Goal: Information Seeking & Learning: Find specific fact

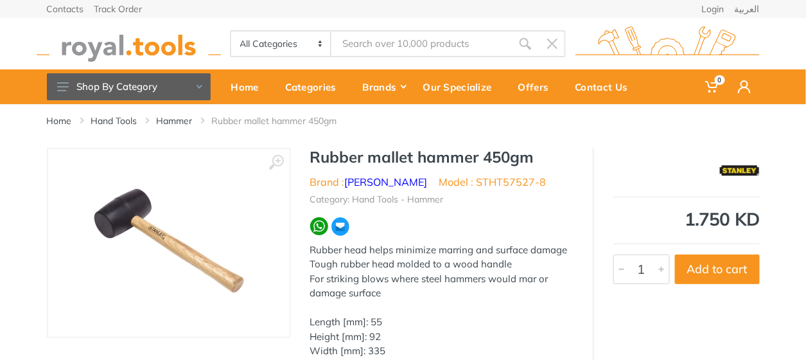
click at [371, 42] on input "Site search" at bounding box center [421, 43] width 180 height 27
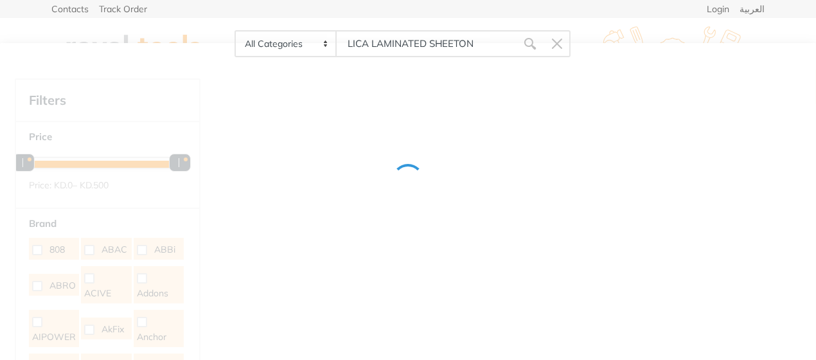
type input "LICA LAMINATED SHEETON"
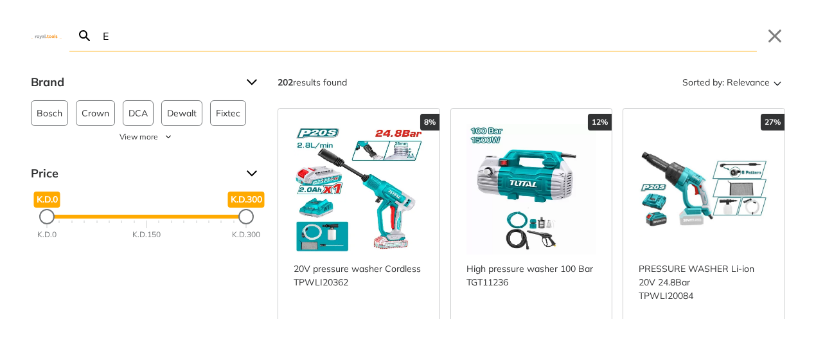
type input "E"
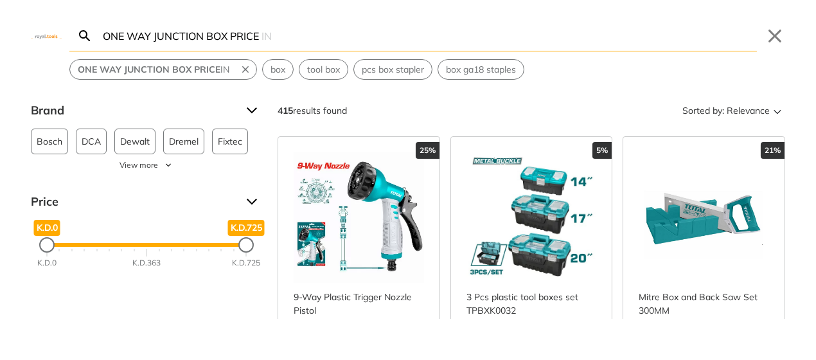
type input "ONE WAY JUNCTION BOX PRICE"
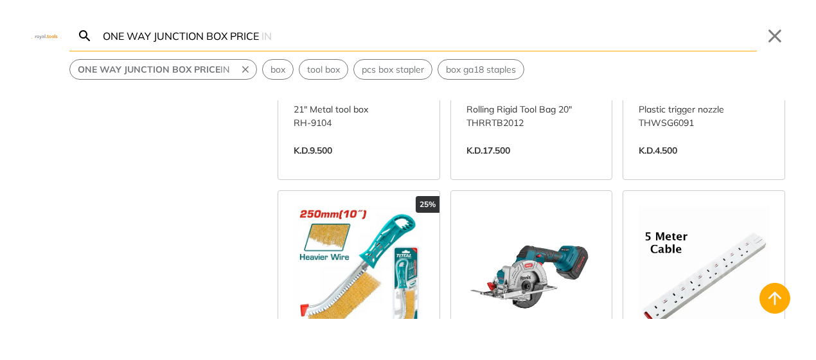
scroll to position [4402, 0]
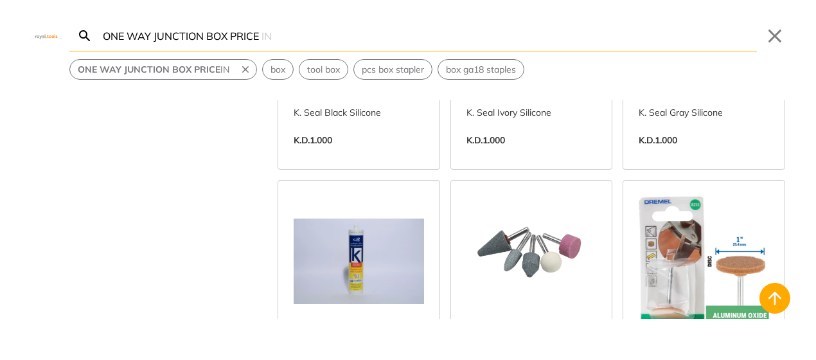
scroll to position [9186, 0]
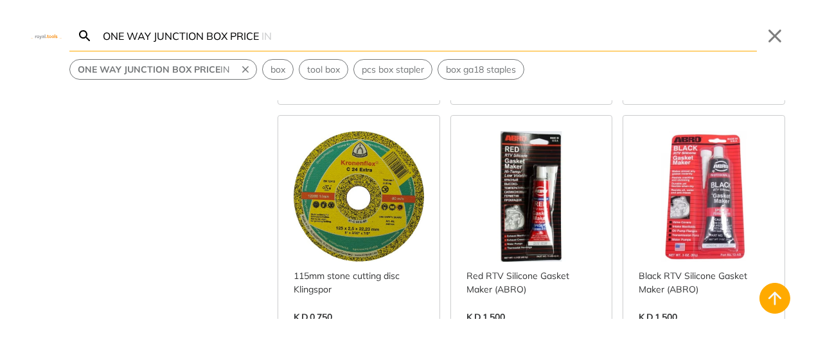
scroll to position [10144, 0]
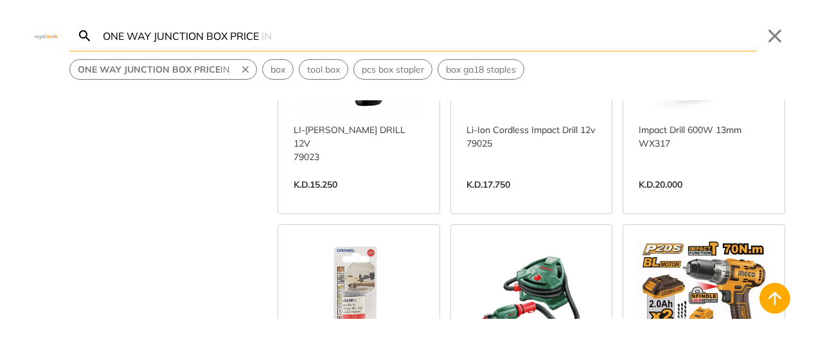
scroll to position [13206, 0]
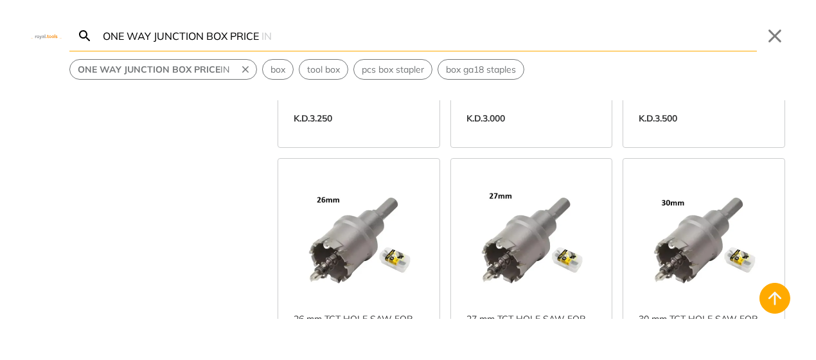
scroll to position [14546, 0]
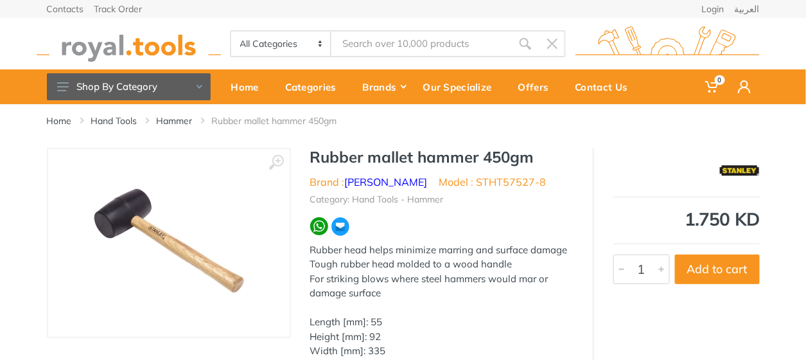
type input "LICA LAMINATED SHEET"
click at [387, 48] on input "LICA LAMINATED SHEET" at bounding box center [421, 43] width 180 height 27
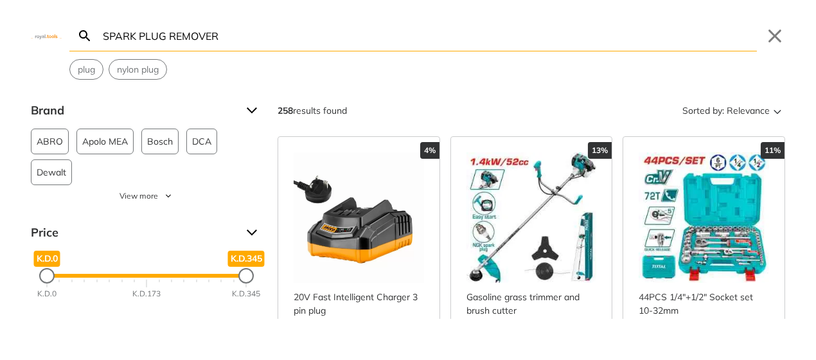
type input "SPARK PLUG REMOVER"
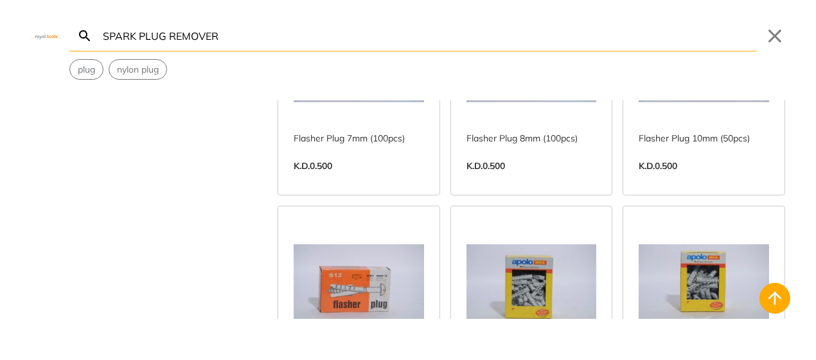
scroll to position [2870, 0]
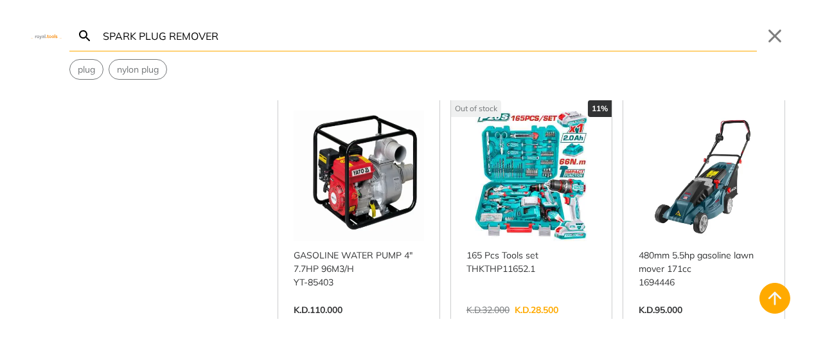
scroll to position [5168, 0]
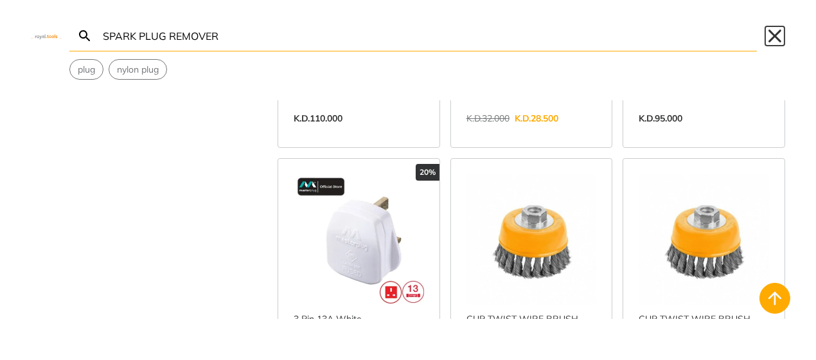
click at [770, 33] on button "Close" at bounding box center [774, 36] width 21 height 21
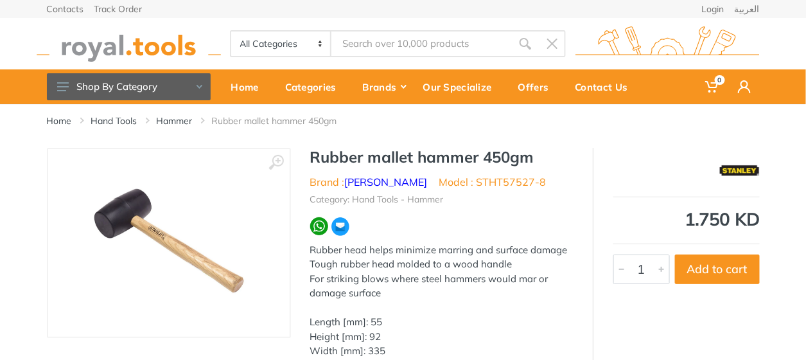
click at [385, 45] on input "Site search" at bounding box center [421, 43] width 180 height 27
type input "DRI"
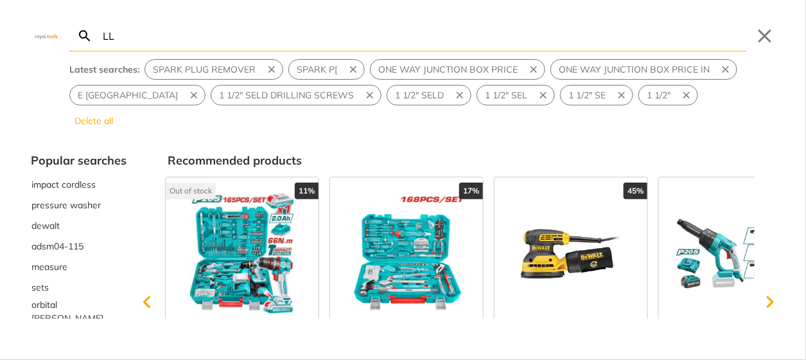
type input "LL"
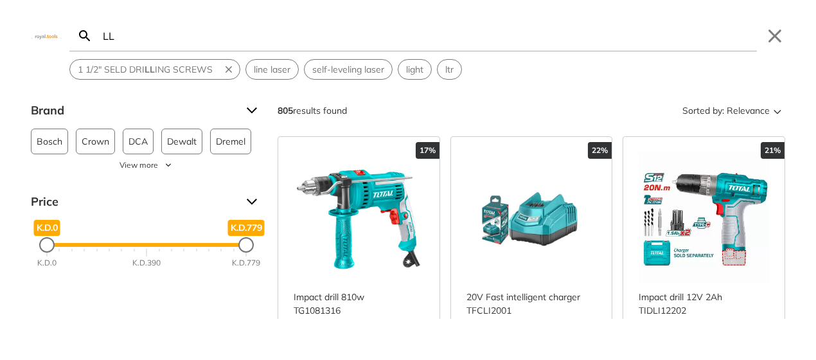
type input "L"
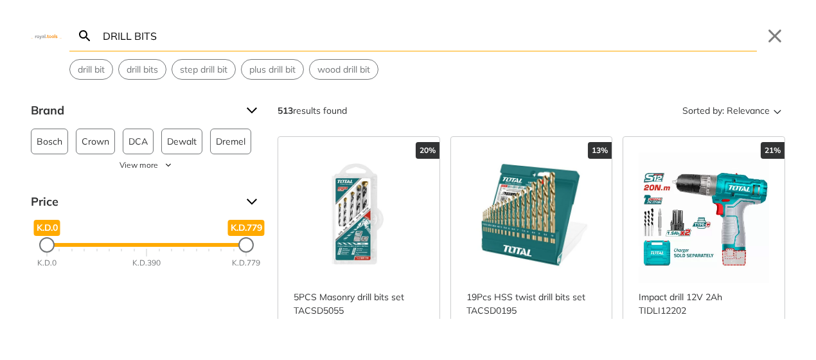
type input "DRILL BITS"
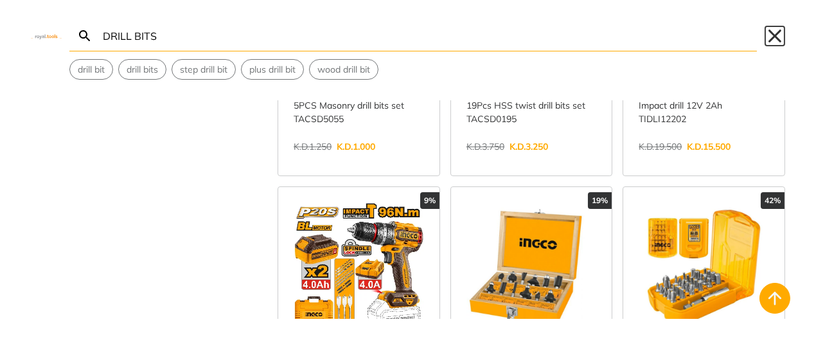
click at [779, 36] on button "Close" at bounding box center [774, 36] width 21 height 21
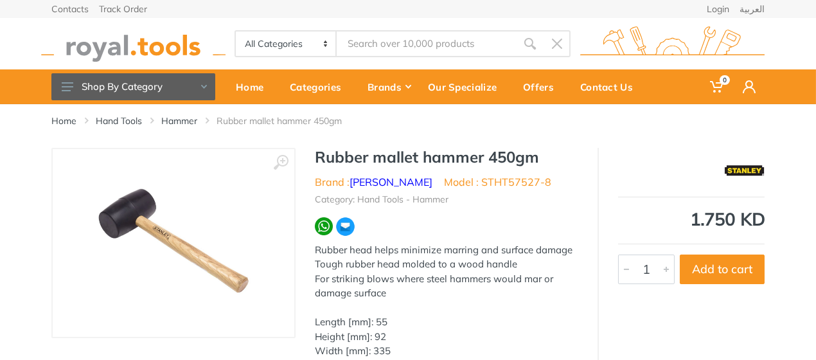
click at [422, 37] on input "Site search" at bounding box center [427, 43] width 180 height 27
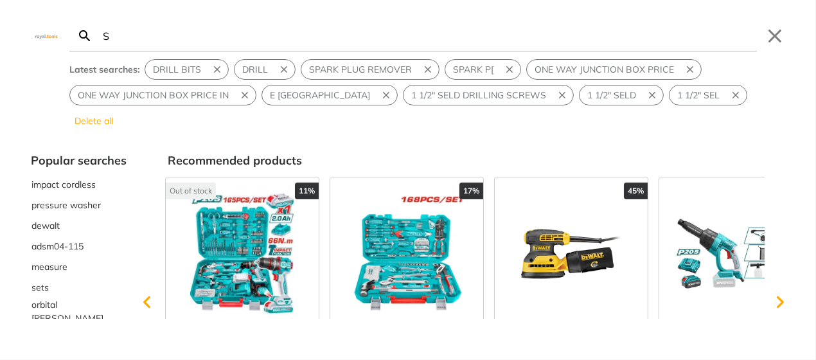
type input "SE"
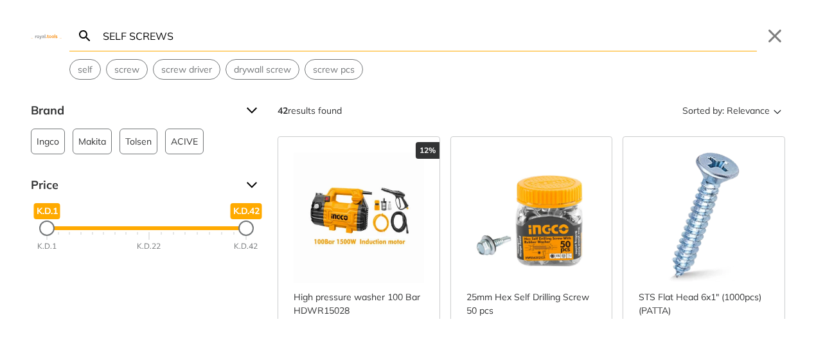
type input "SELF SCREWS"
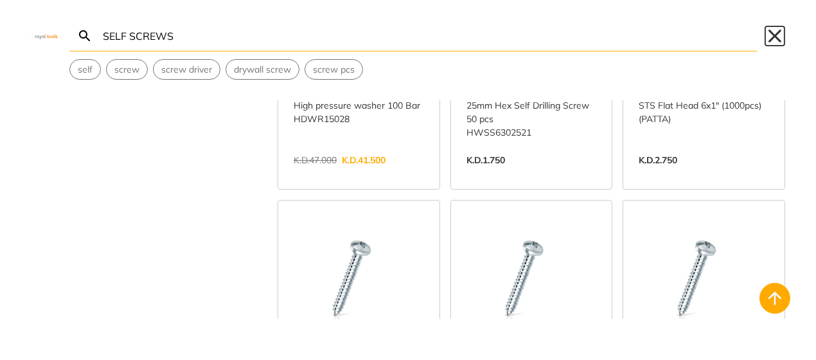
click at [777, 31] on button "Close" at bounding box center [774, 36] width 21 height 21
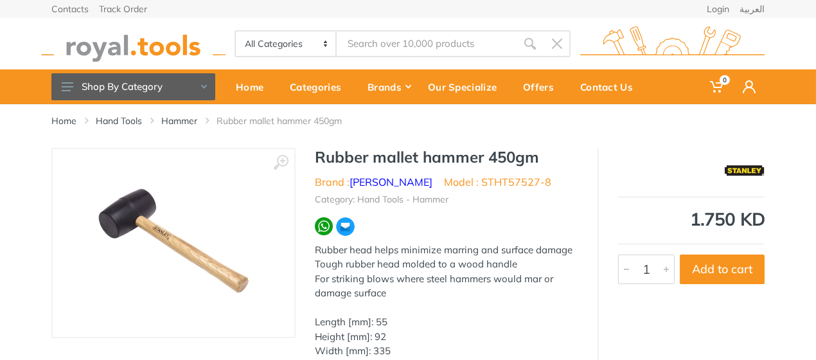
click at [398, 44] on input "Site search" at bounding box center [427, 43] width 180 height 27
type input "6M"
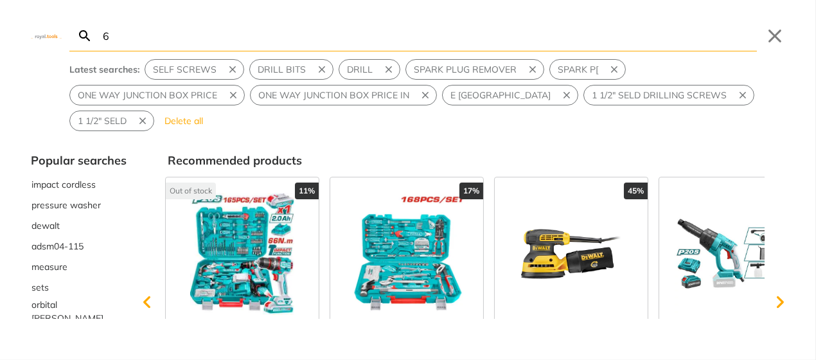
type input "6"
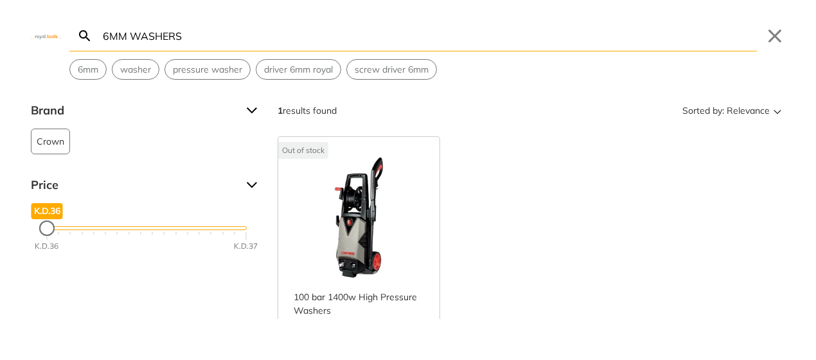
type input "6MM WASHERS"
